Goal: Task Accomplishment & Management: Manage account settings

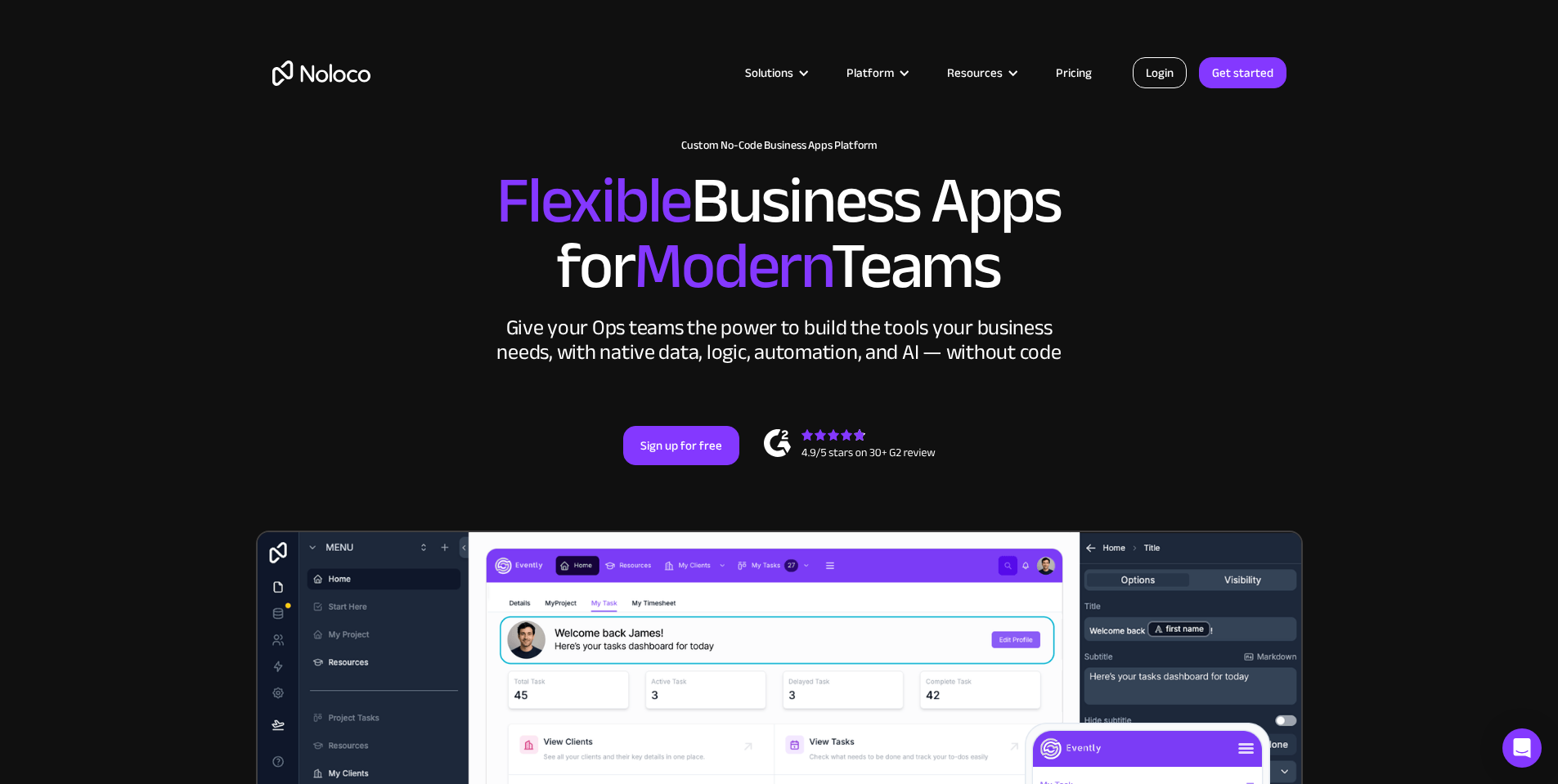
click at [1164, 69] on link "Login" at bounding box center [1159, 73] width 54 height 31
click at [1521, 739] on icon "Open Intercom Messenger" at bounding box center [1520, 745] width 12 height 13
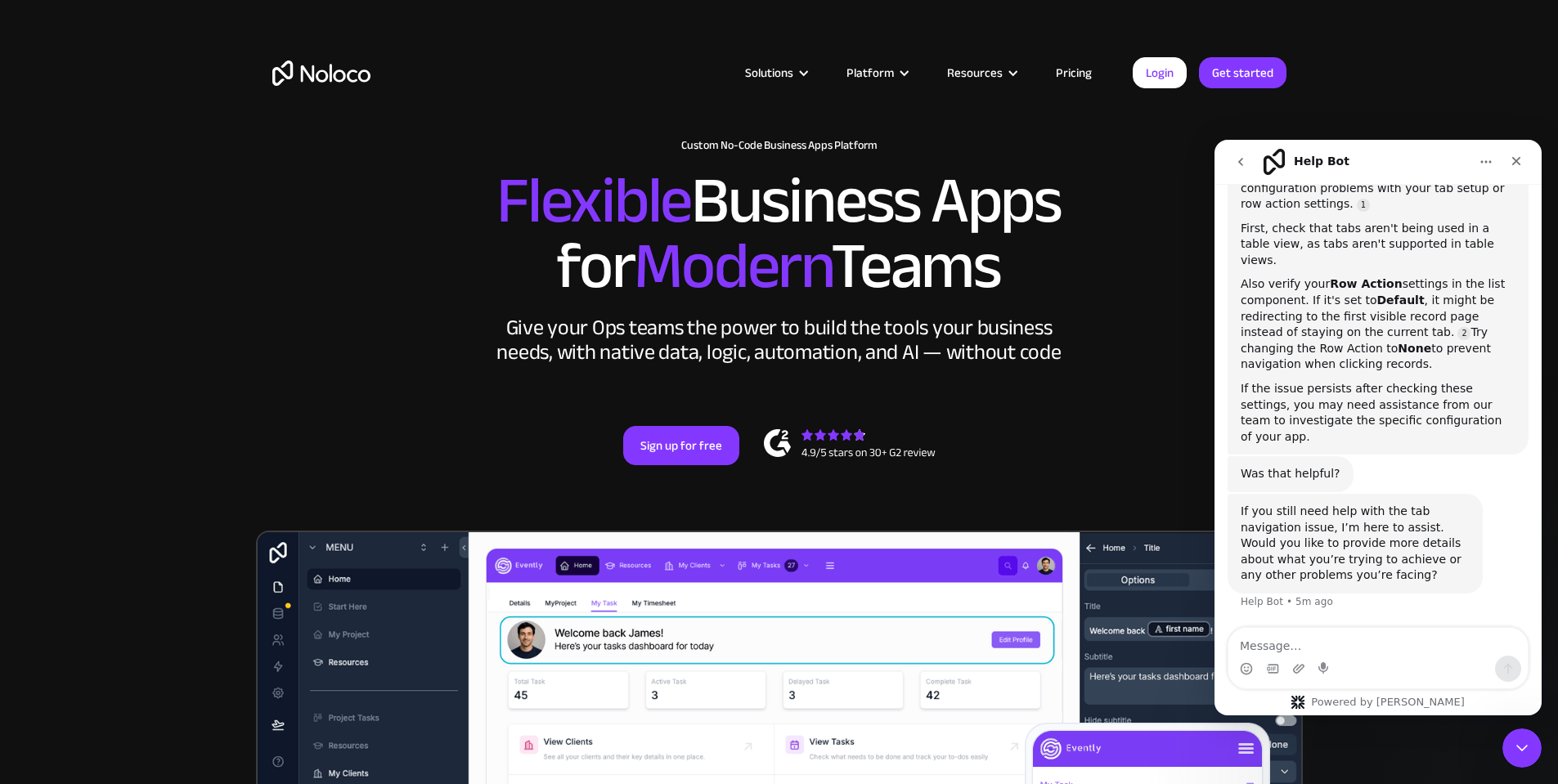
scroll to position [588, 0]
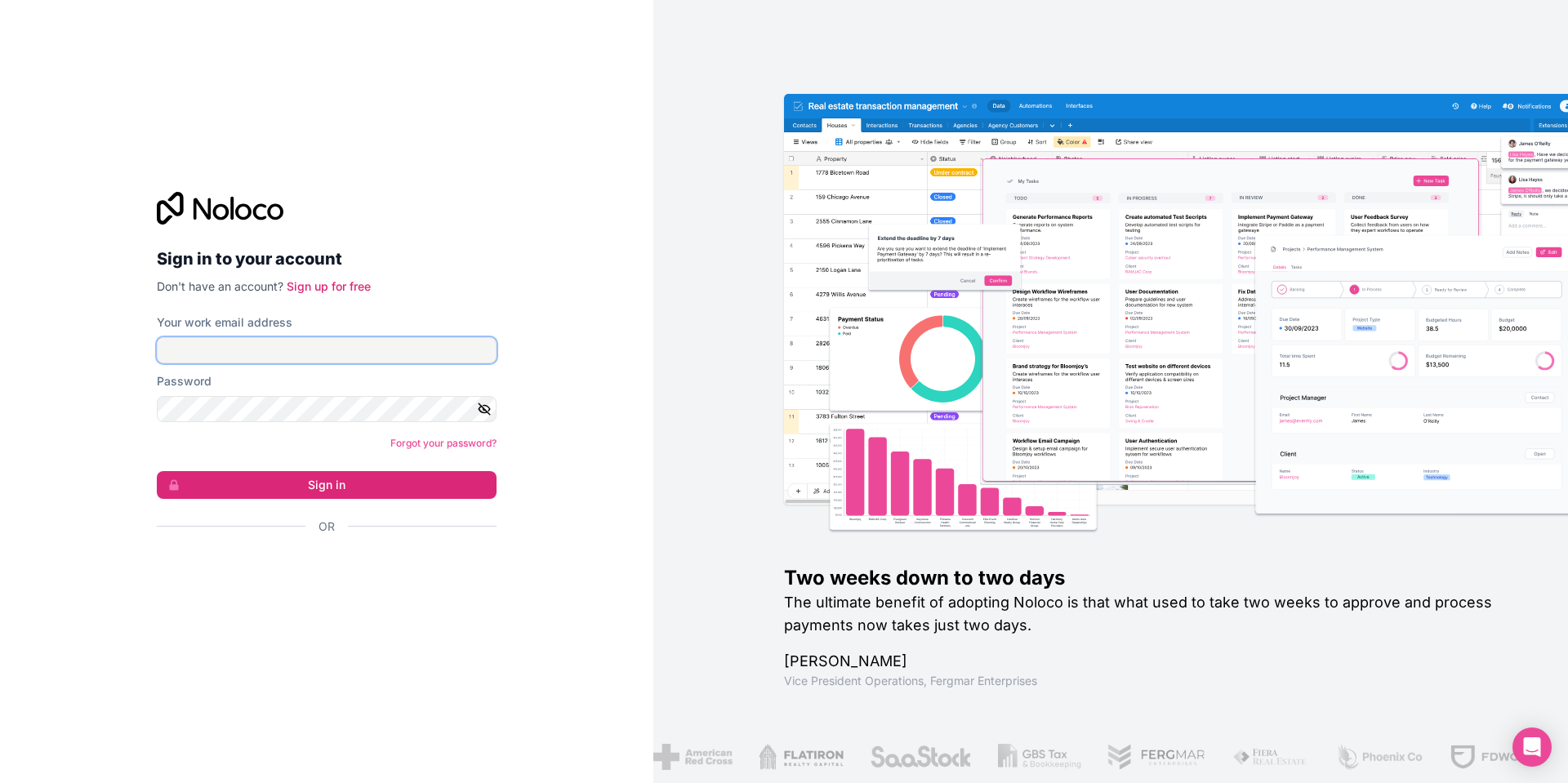
type input "marc@thelivestocklink.com"
click at [326, 481] on button "Sign in" at bounding box center [327, 485] width 340 height 28
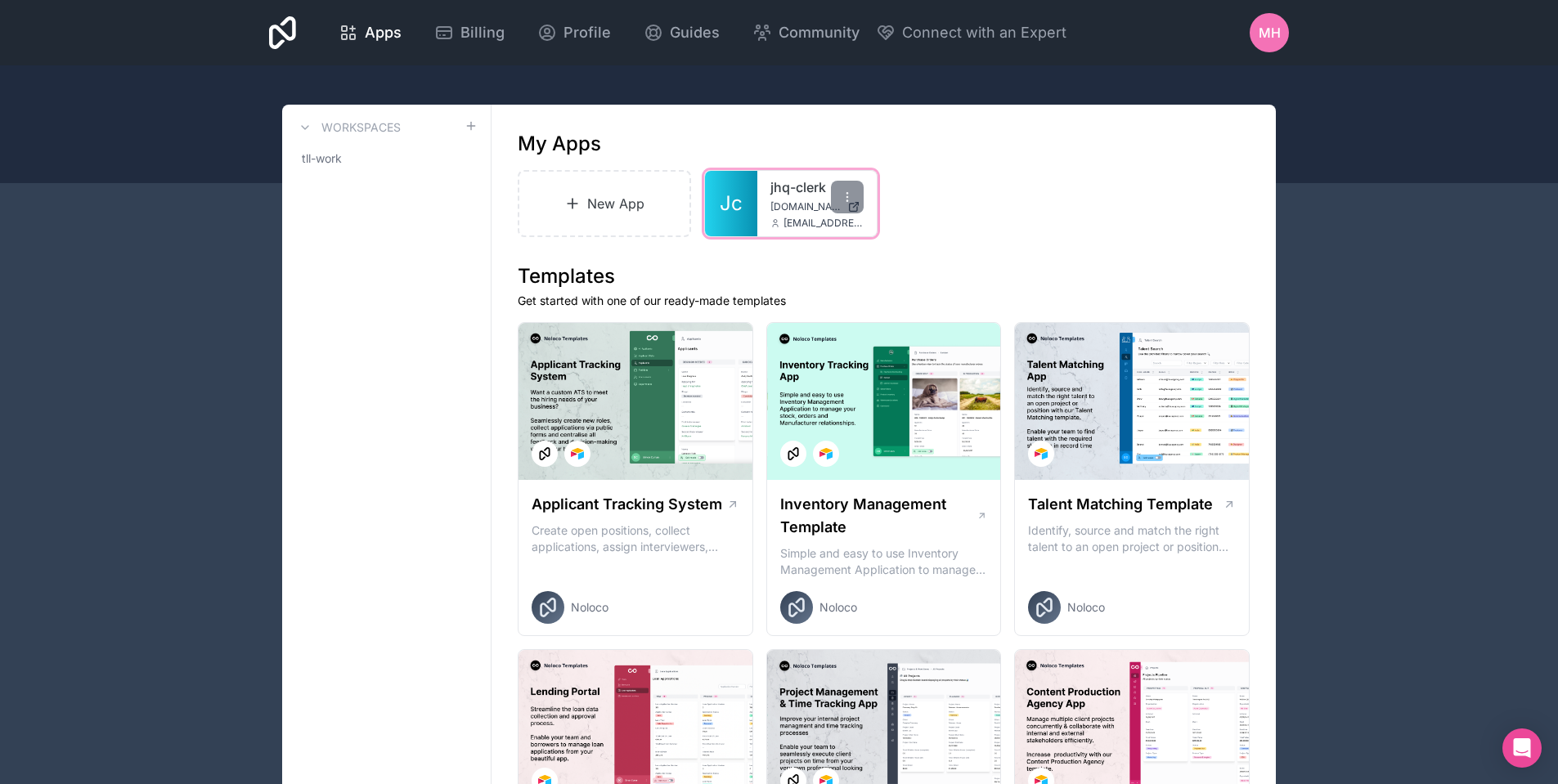
click at [729, 204] on span "Jc" at bounding box center [730, 204] width 23 height 27
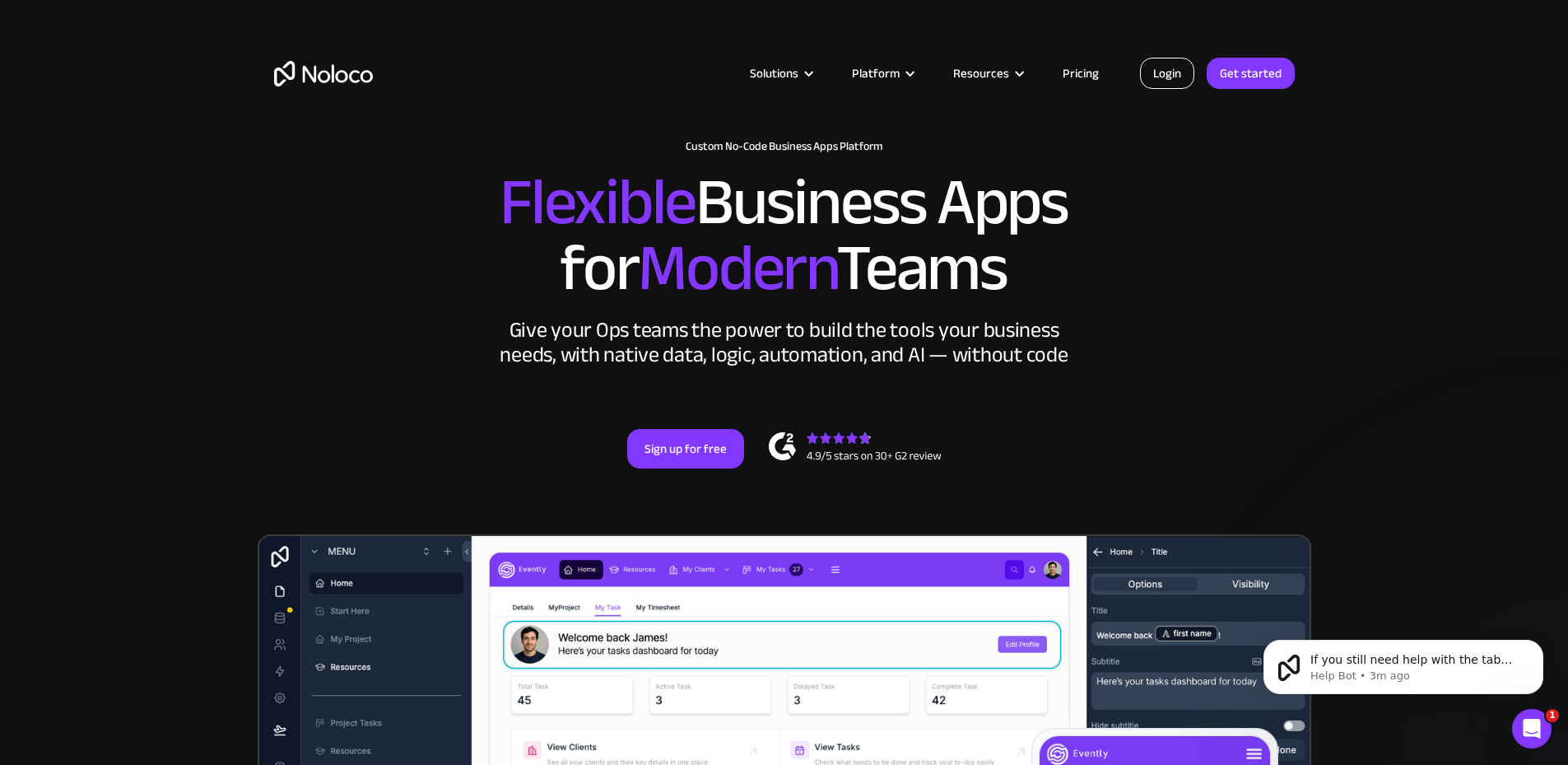
click at [1166, 77] on link "Login" at bounding box center [1167, 73] width 54 height 32
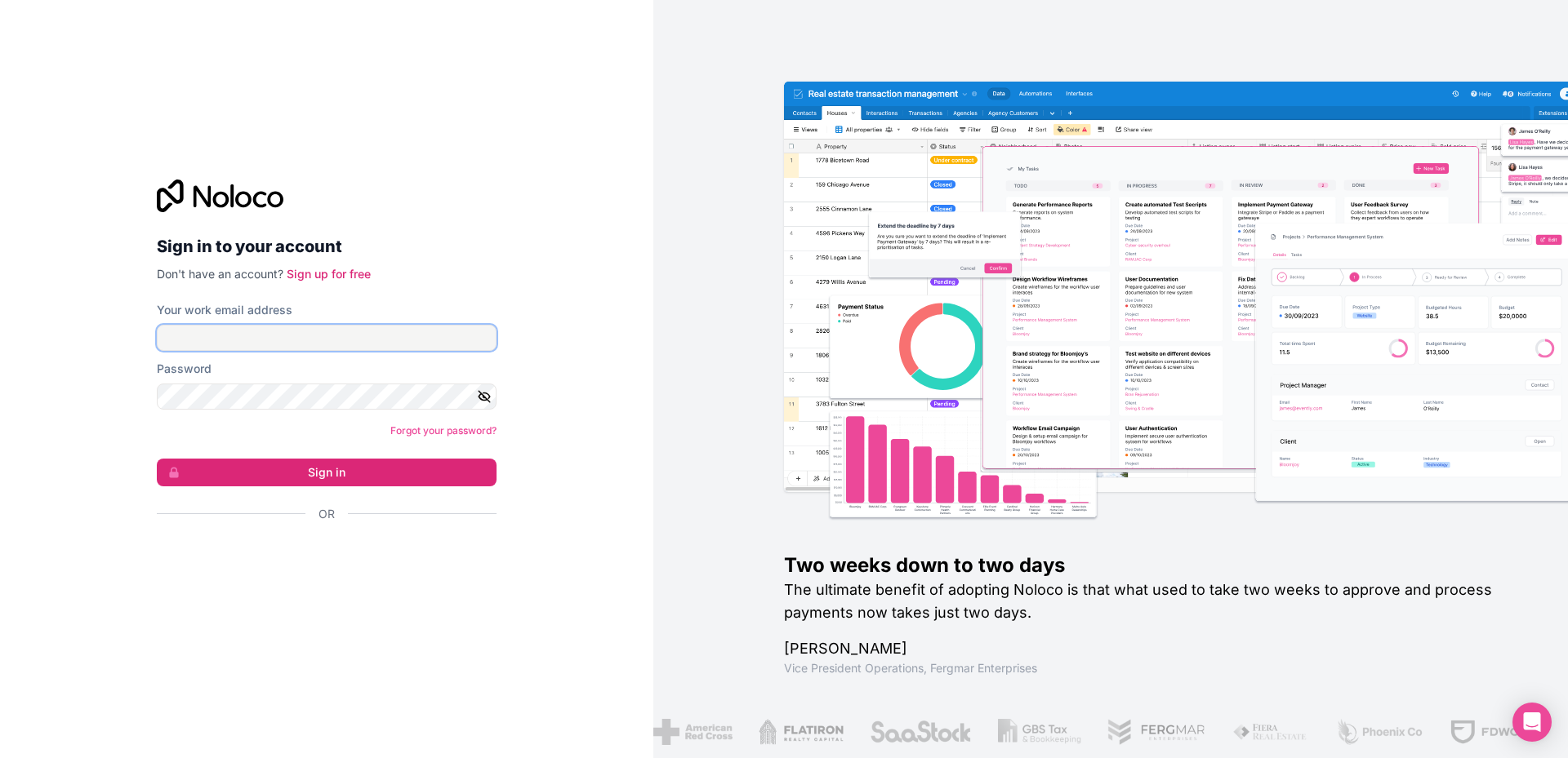
type input "marc@thelivestocklink.com"
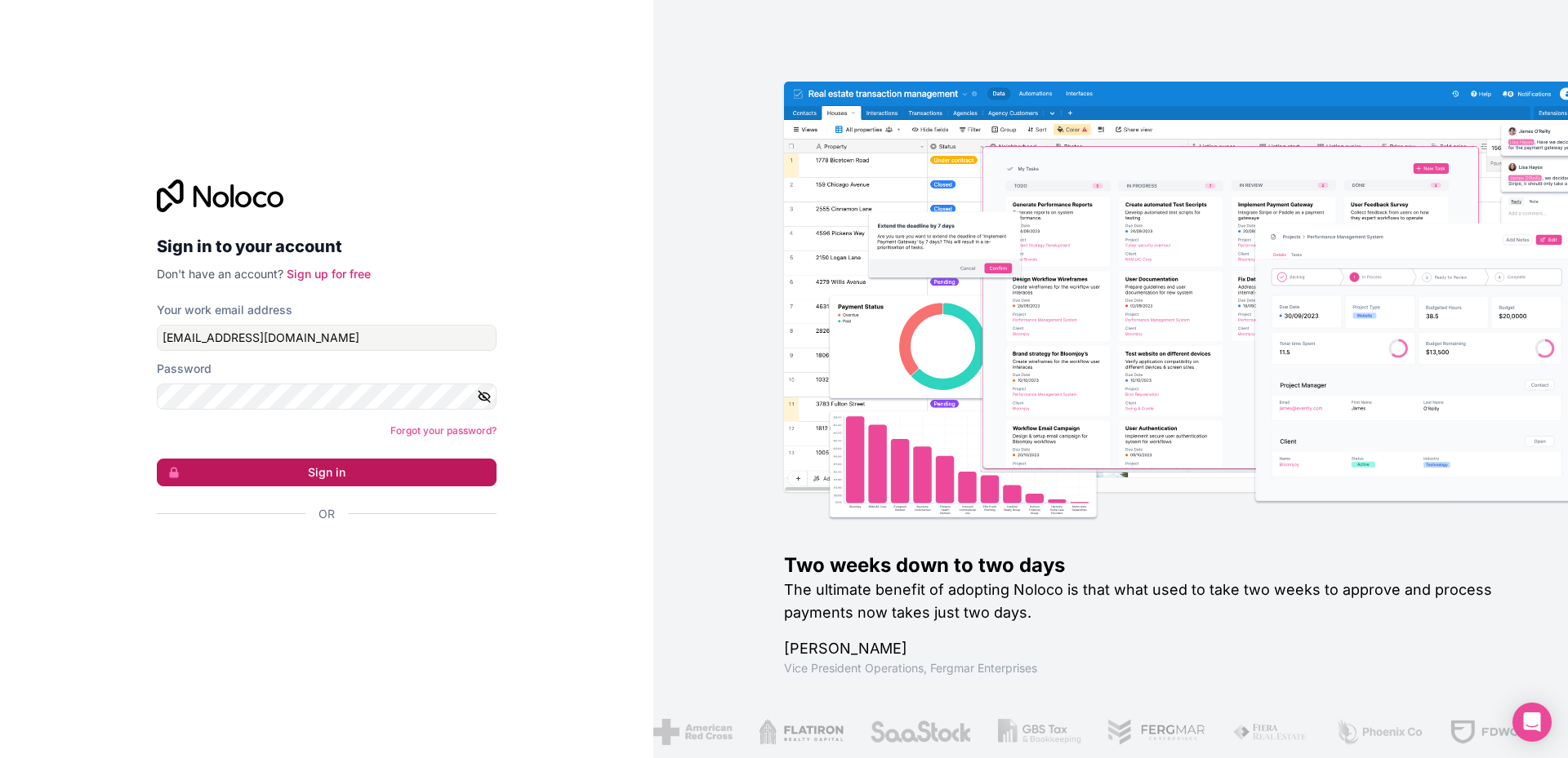
click at [332, 469] on button "Sign in" at bounding box center [327, 472] width 340 height 27
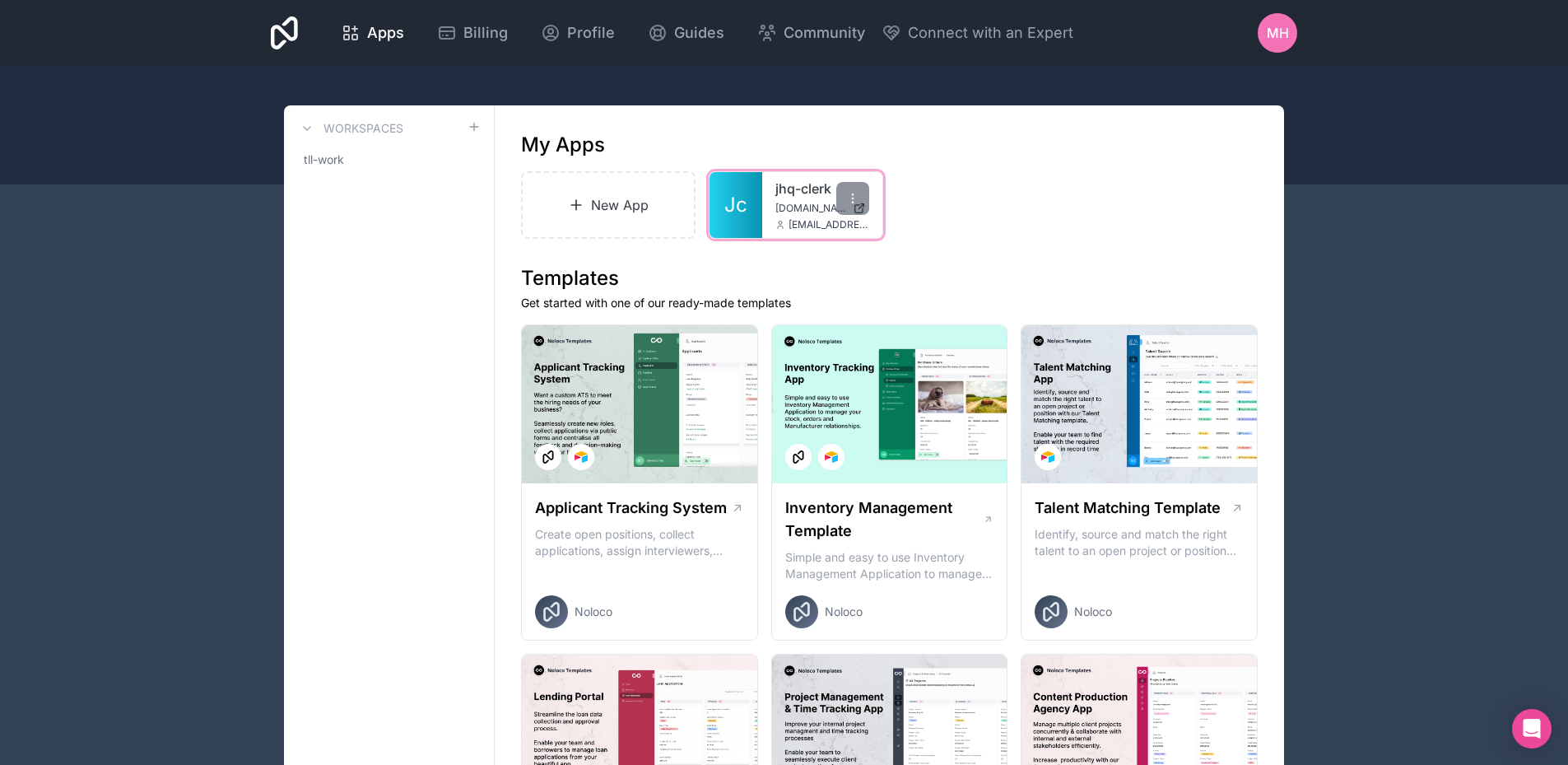
click at [744, 193] on span "Jc" at bounding box center [735, 205] width 23 height 27
